Goal: Task Accomplishment & Management: Use online tool/utility

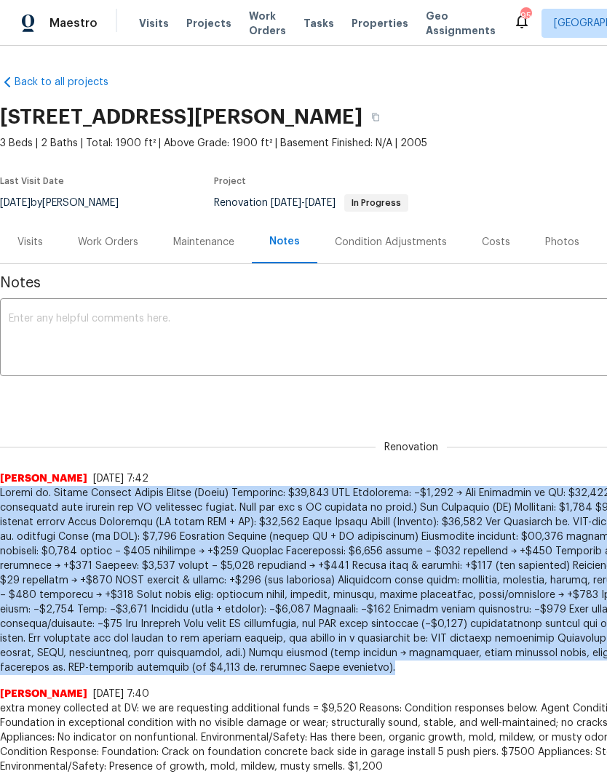
click at [357, 27] on span "Properties" at bounding box center [379, 23] width 57 height 15
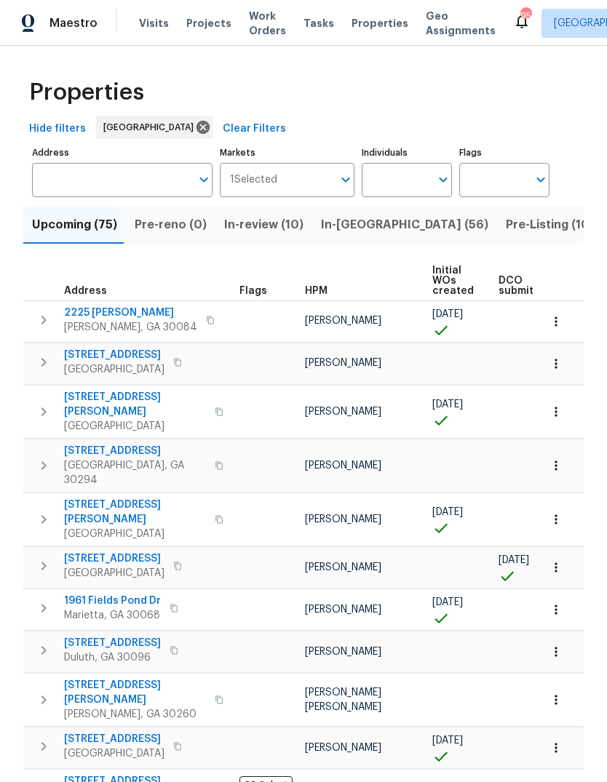
click at [122, 183] on input "text" at bounding box center [111, 180] width 159 height 34
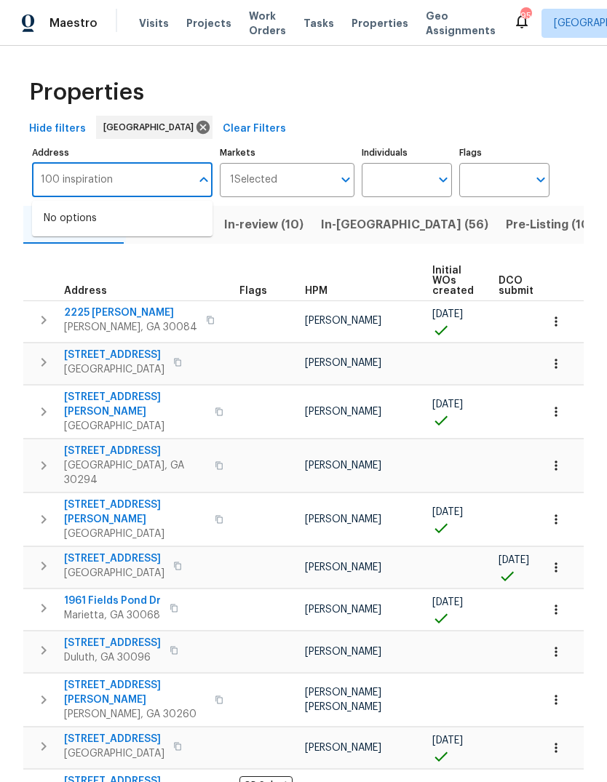
type input "100 inspiration"
click at [133, 215] on li "100 Inspiration Ln Dallas GA 30157" at bounding box center [122, 226] width 180 height 39
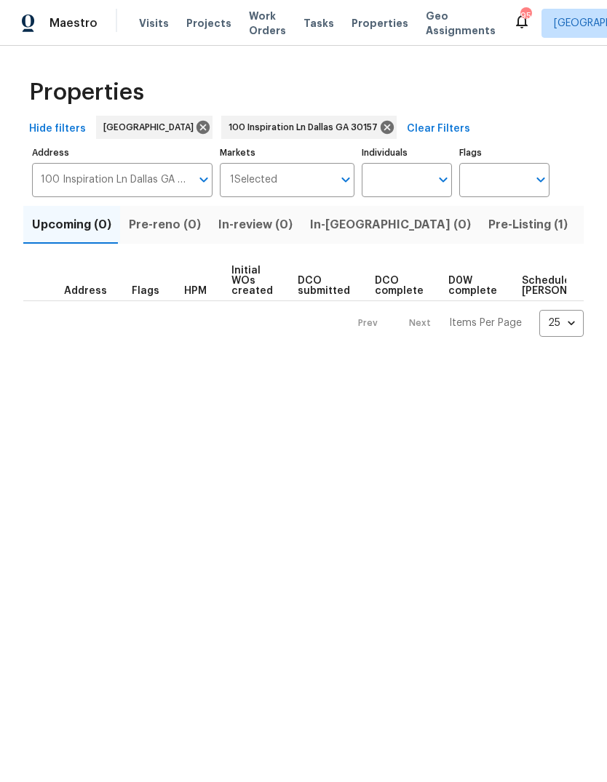
click at [488, 228] on span "Pre-Listing (1)" at bounding box center [527, 225] width 79 height 20
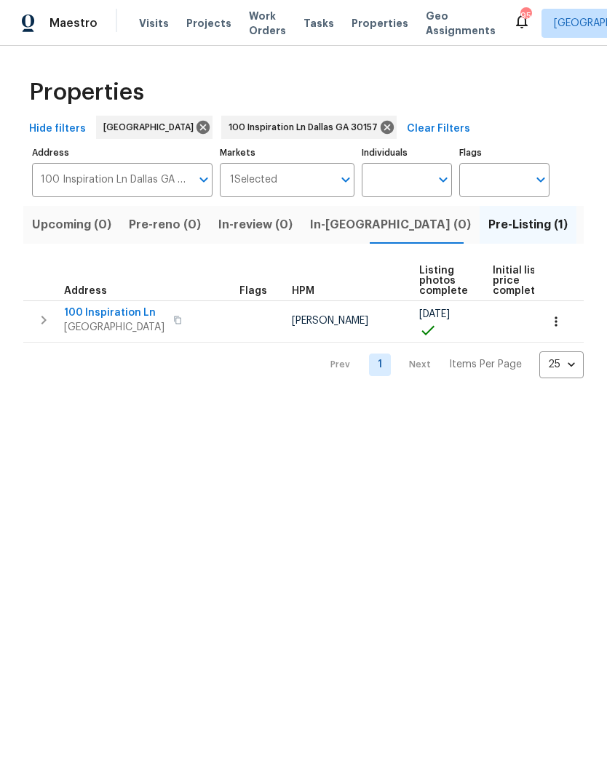
click at [39, 322] on icon "button" at bounding box center [43, 319] width 17 height 17
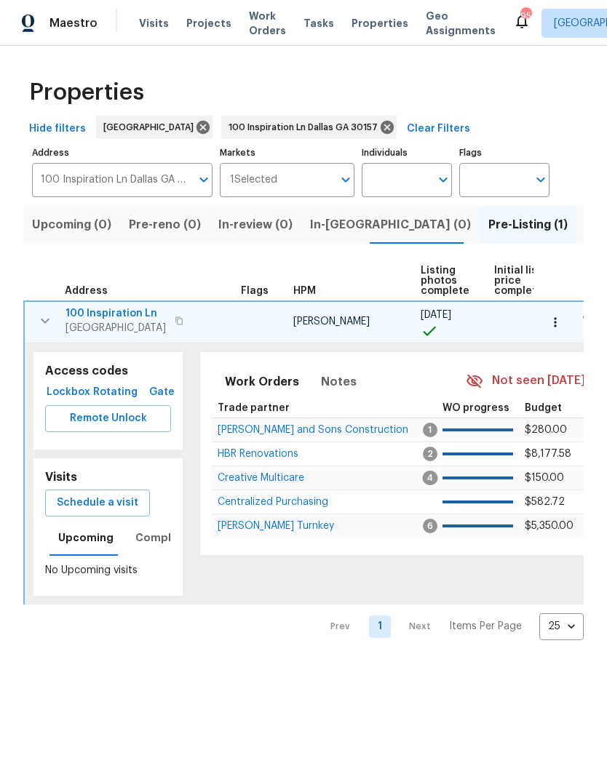
click at [124, 503] on span "Schedule a visit" at bounding box center [97, 503] width 81 height 18
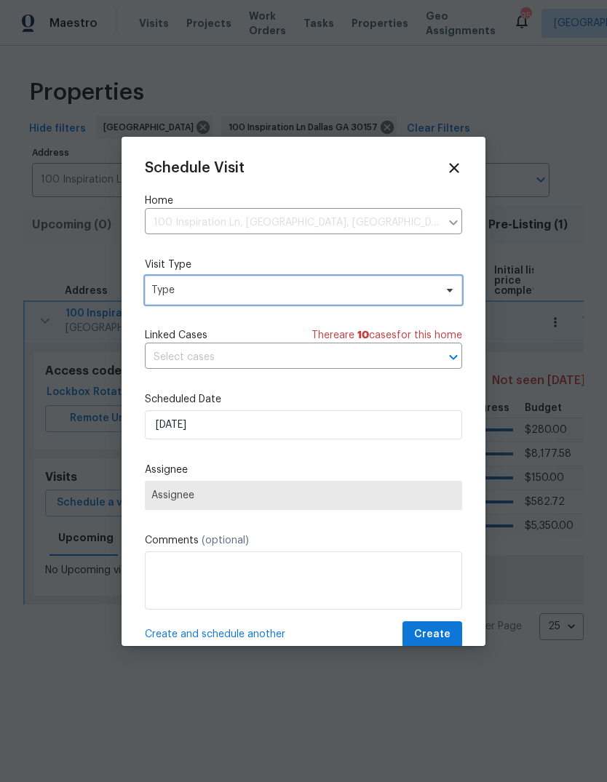
click at [323, 291] on span "Type" at bounding box center [292, 290] width 283 height 15
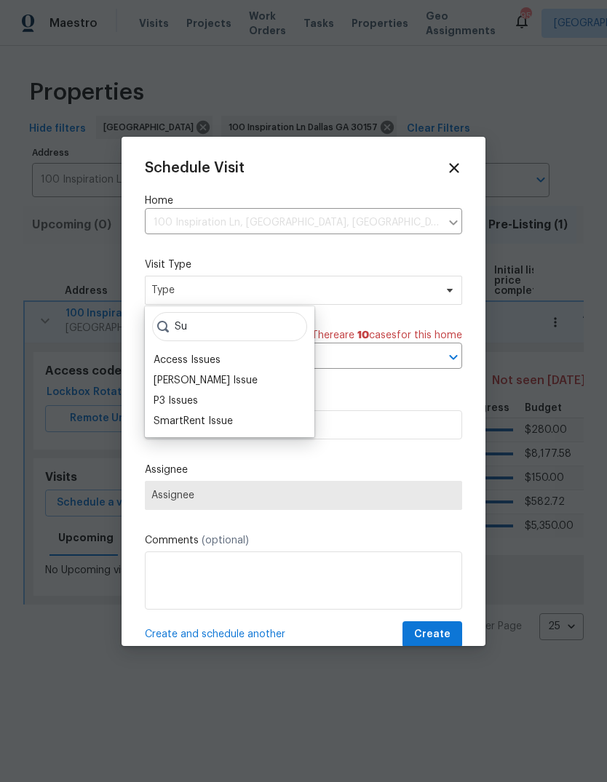
type input "S"
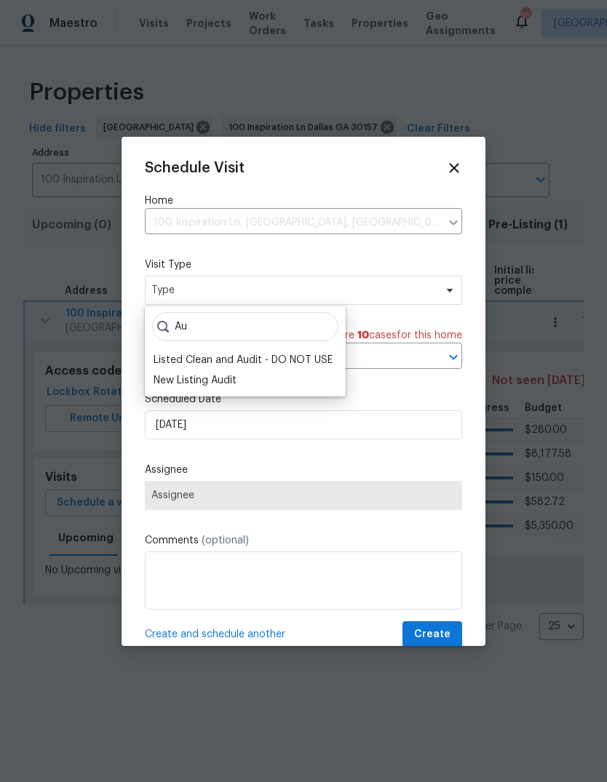
type input "Au"
click at [234, 383] on div "New Listing Audit" at bounding box center [195, 380] width 83 height 15
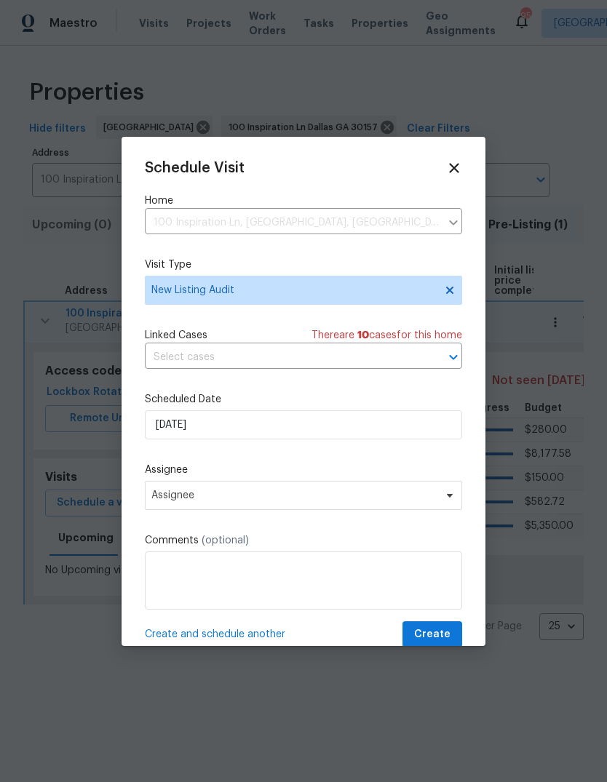
click at [260, 497] on span "Assignee" at bounding box center [293, 496] width 285 height 12
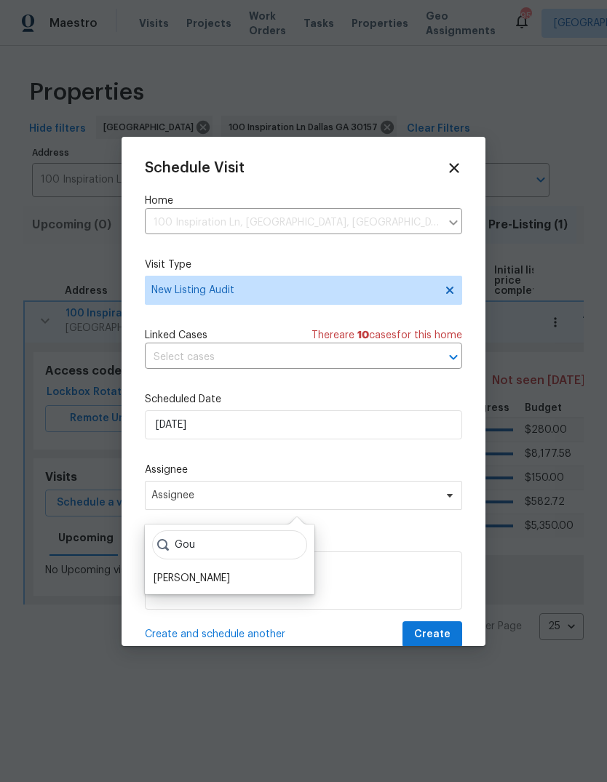
type input "Gou"
click at [230, 581] on div "[PERSON_NAME]" at bounding box center [192, 578] width 76 height 15
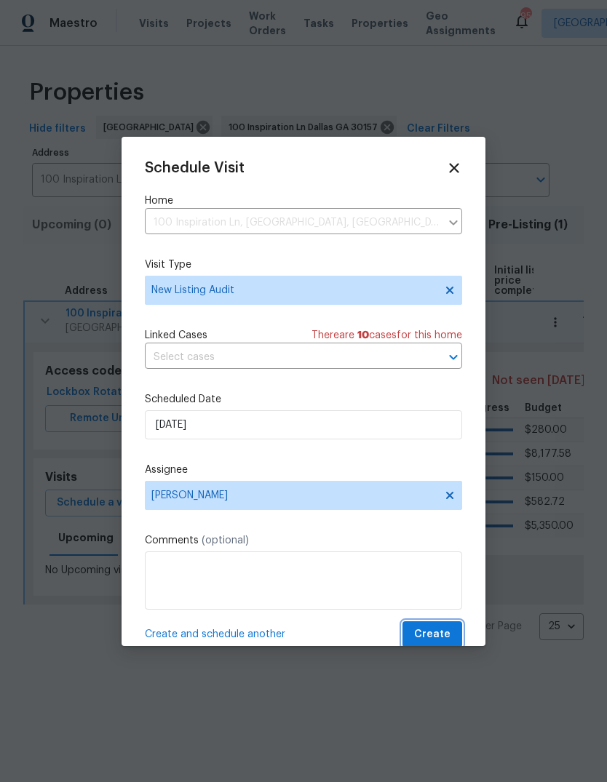
click at [442, 643] on span "Create" at bounding box center [432, 635] width 36 height 18
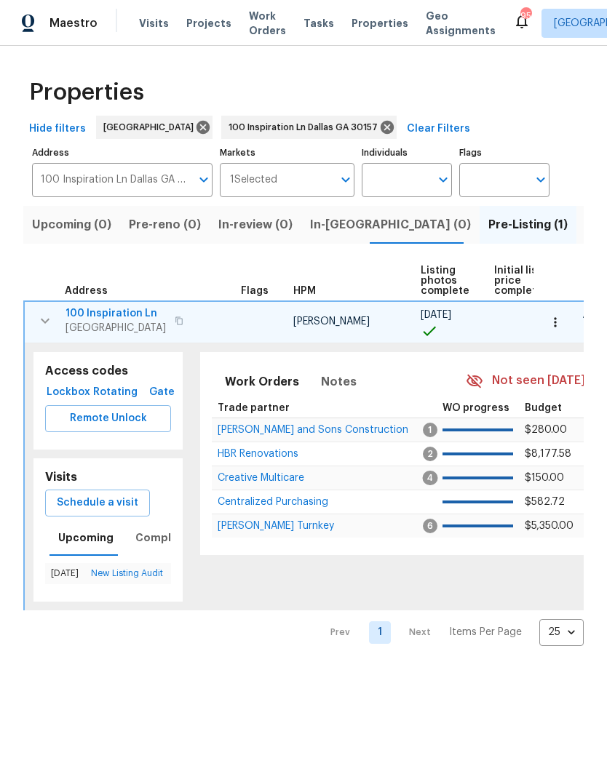
click at [128, 313] on span "100 Inspiration Ln" at bounding box center [115, 313] width 100 height 15
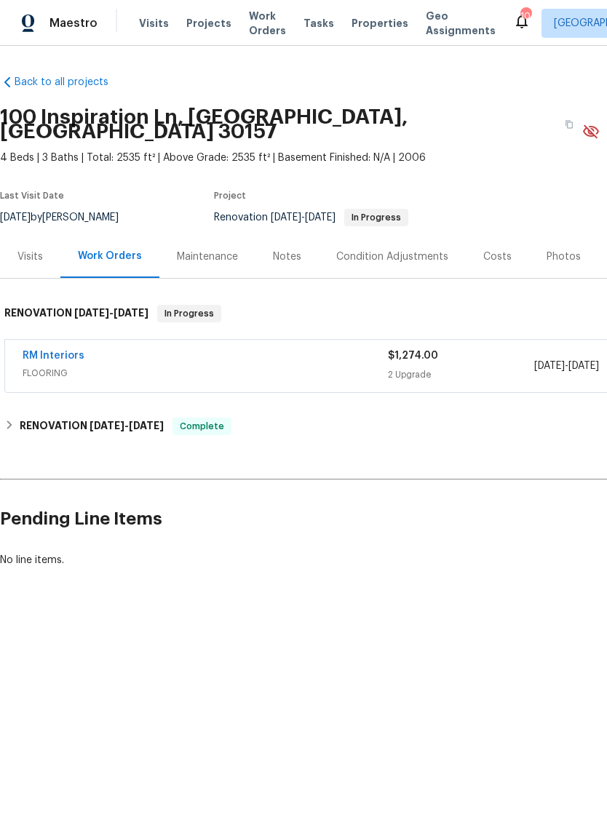
click at [46, 242] on div "Visits" at bounding box center [30, 256] width 60 height 43
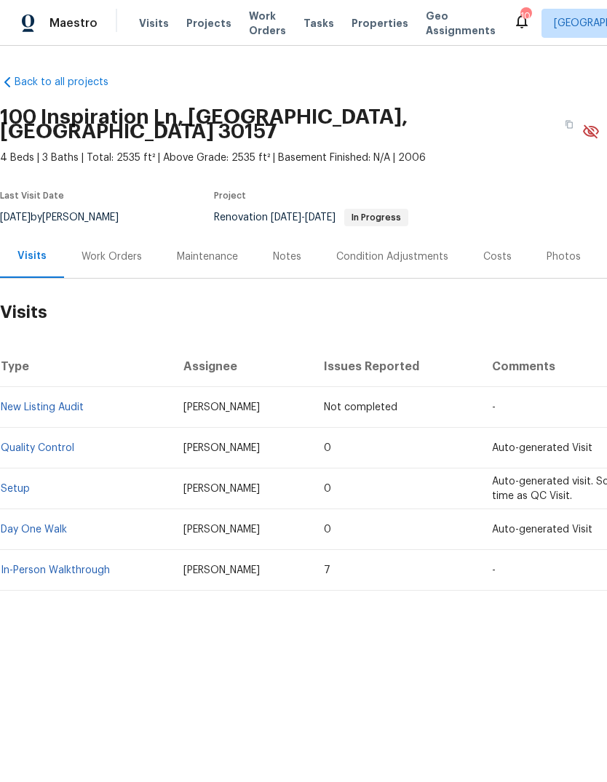
click at [488, 251] on div "Costs" at bounding box center [497, 256] width 63 height 43
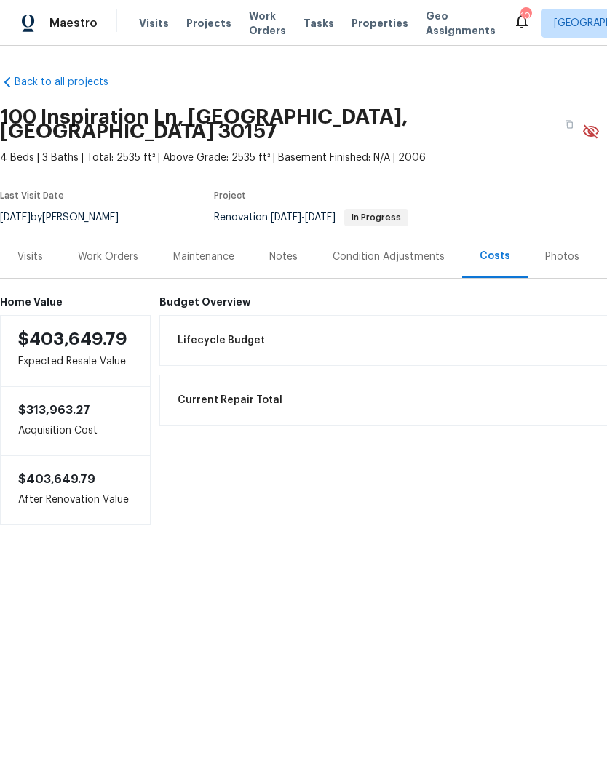
click at [39, 250] on div "Visits" at bounding box center [30, 256] width 60 height 43
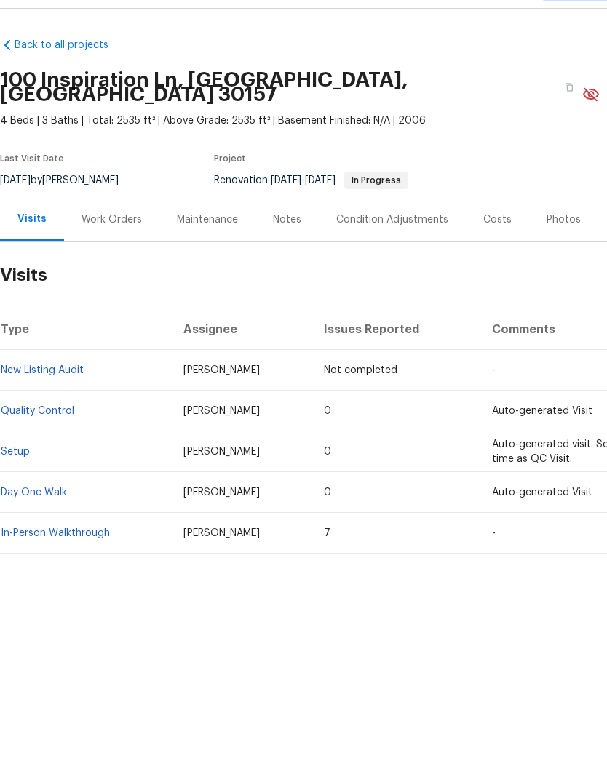
click at [109, 250] on div "Work Orders" at bounding box center [111, 257] width 60 height 15
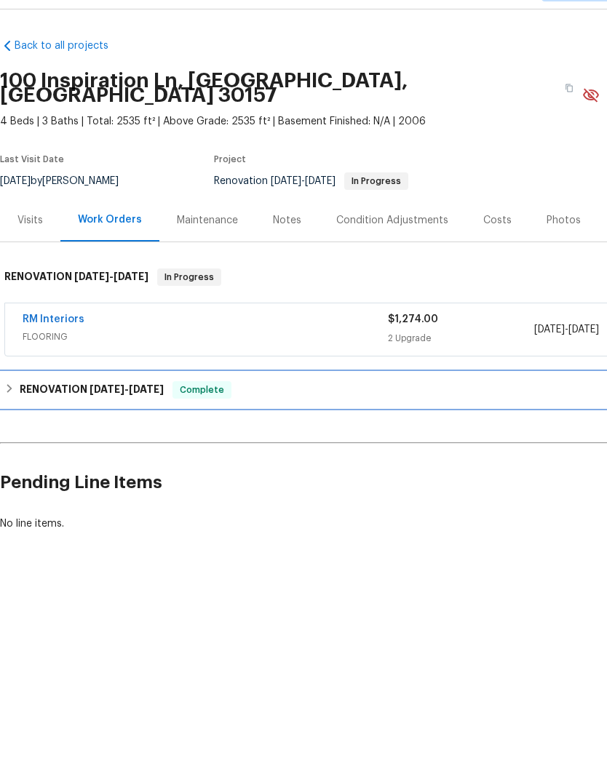
click at [20, 418] on h6 "RENOVATION [DATE] - [DATE]" at bounding box center [92, 426] width 144 height 17
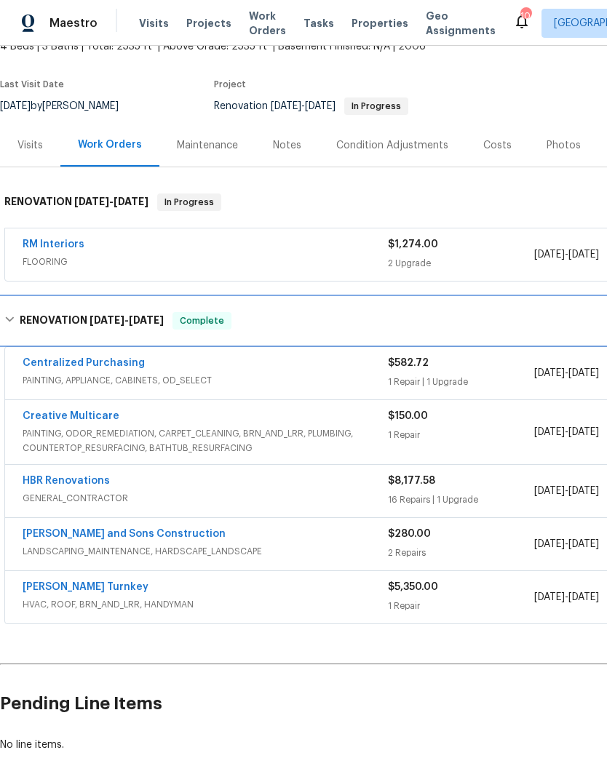
scroll to position [111, 0]
click at [230, 255] on span "FLOORING" at bounding box center [205, 262] width 365 height 15
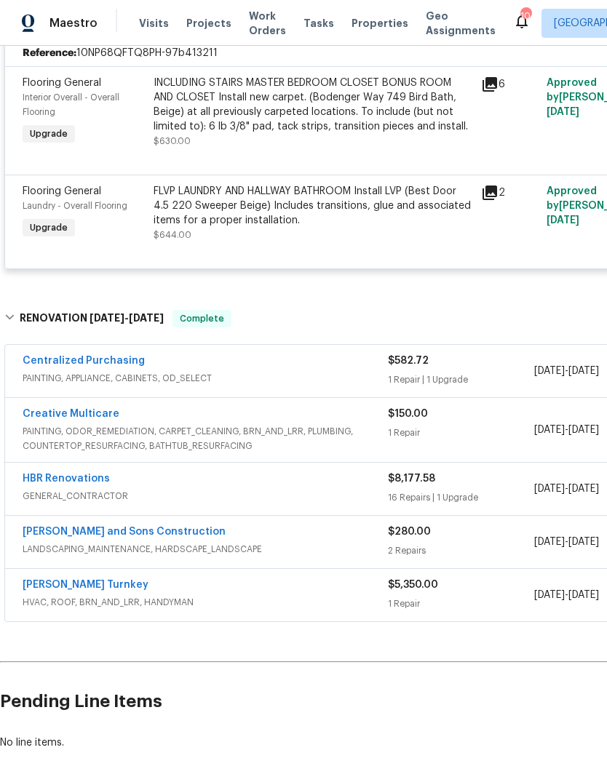
scroll to position [362, 0]
click at [327, 425] on span "PAINTING, ODOR_REMEDIATION, CARPET_CLEANING, BRN_AND_LRR, PLUMBING, COUNTERTOP_…" at bounding box center [205, 439] width 365 height 29
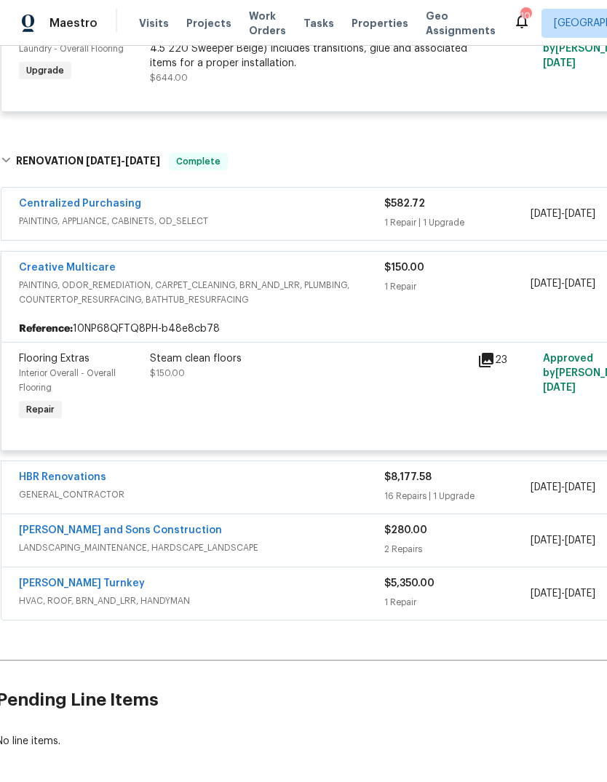
scroll to position [520, 4]
click at [305, 471] on div "HBR Renovations GENERAL_CONTRACTOR" at bounding box center [201, 488] width 365 height 35
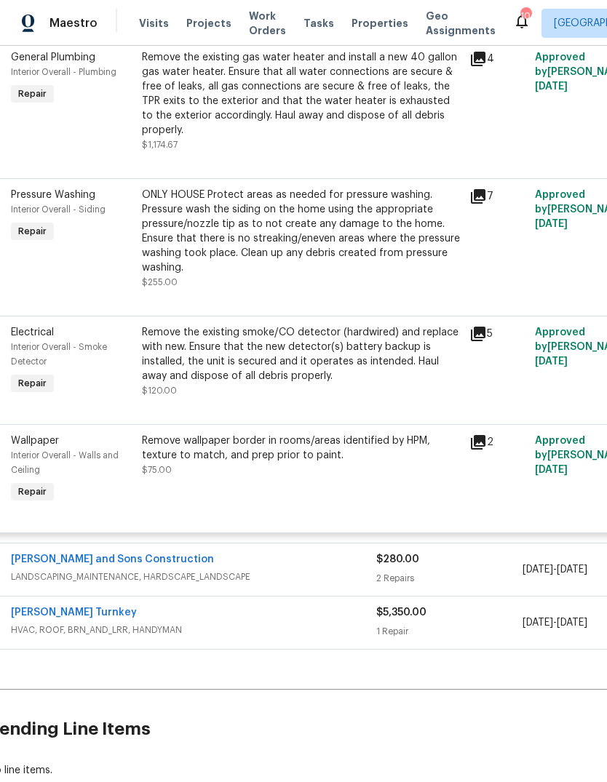
scroll to position [3042, 12]
click at [354, 570] on span "LANDSCAPING_MAINTENANCE, HARDSCAPE_LANDSCAPE" at bounding box center [193, 577] width 365 height 15
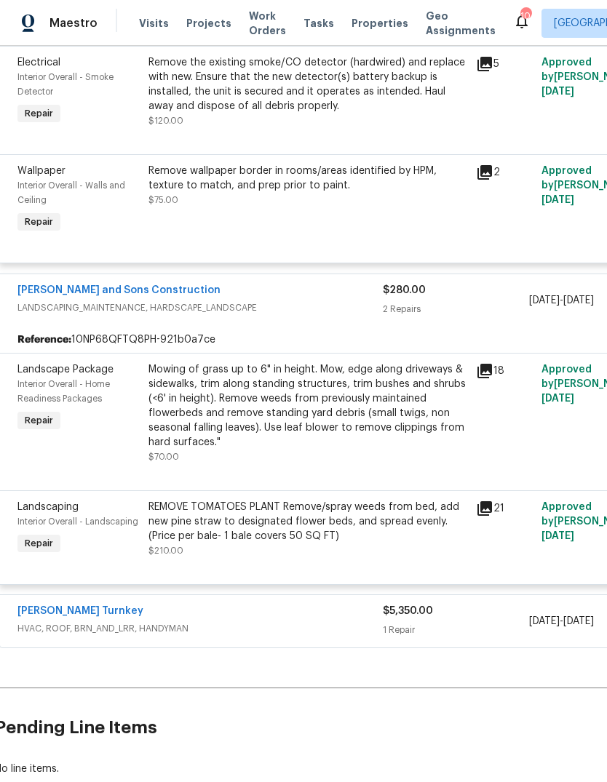
scroll to position [3312, 5]
click at [353, 622] on span "HVAC, ROOF, BRN_AND_LRR, HANDYMAN" at bounding box center [199, 629] width 365 height 15
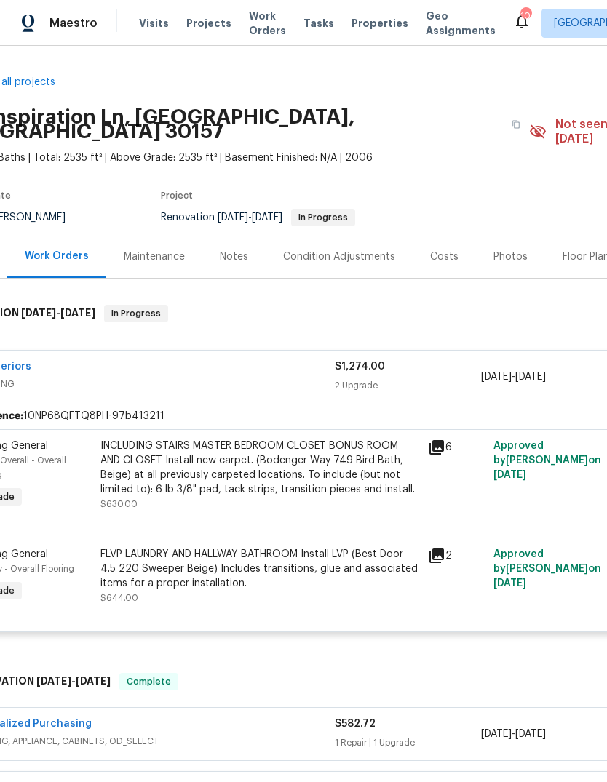
scroll to position [0, 55]
